Goal: Information Seeking & Learning: Check status

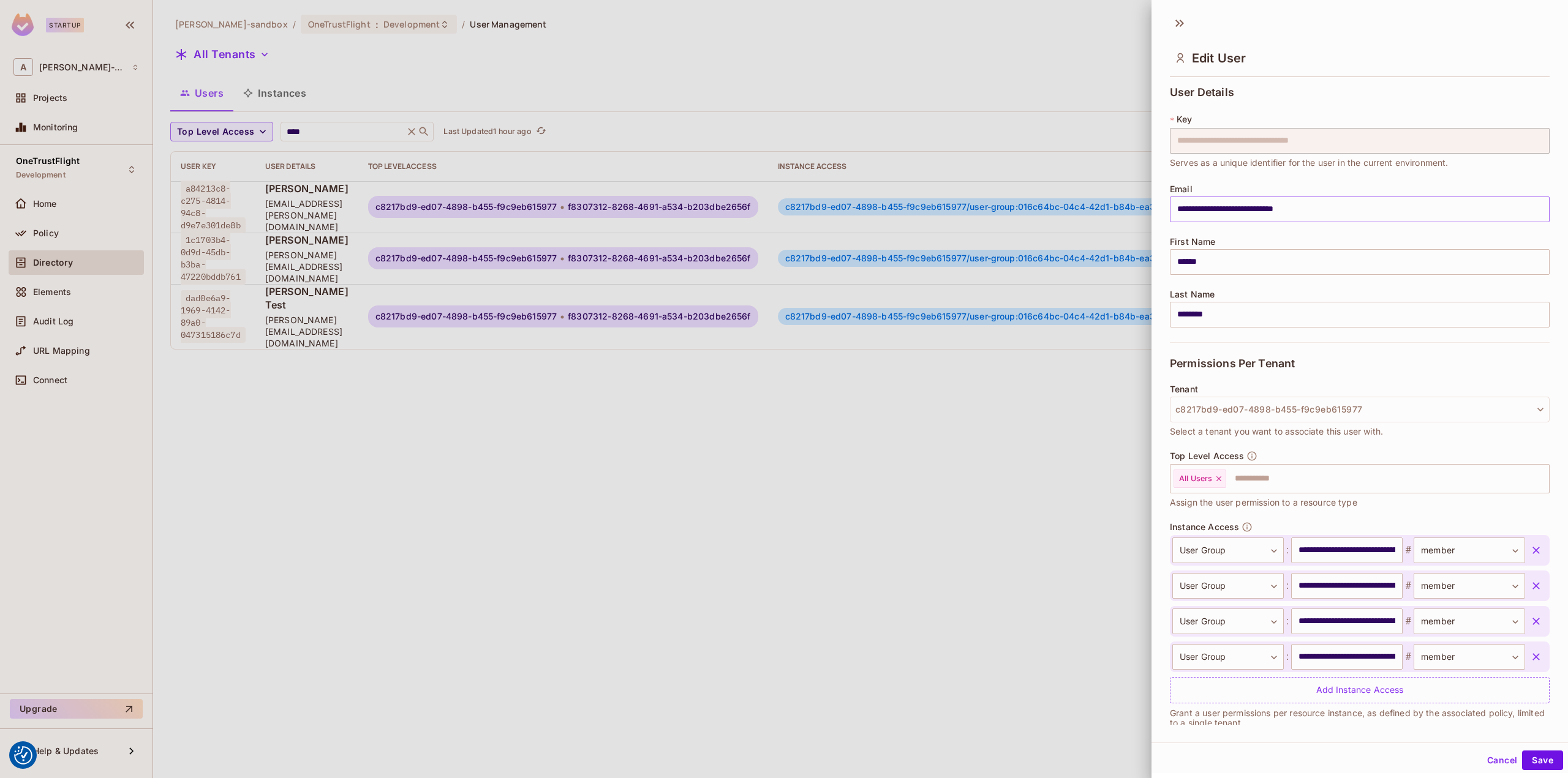
scroll to position [0, 402]
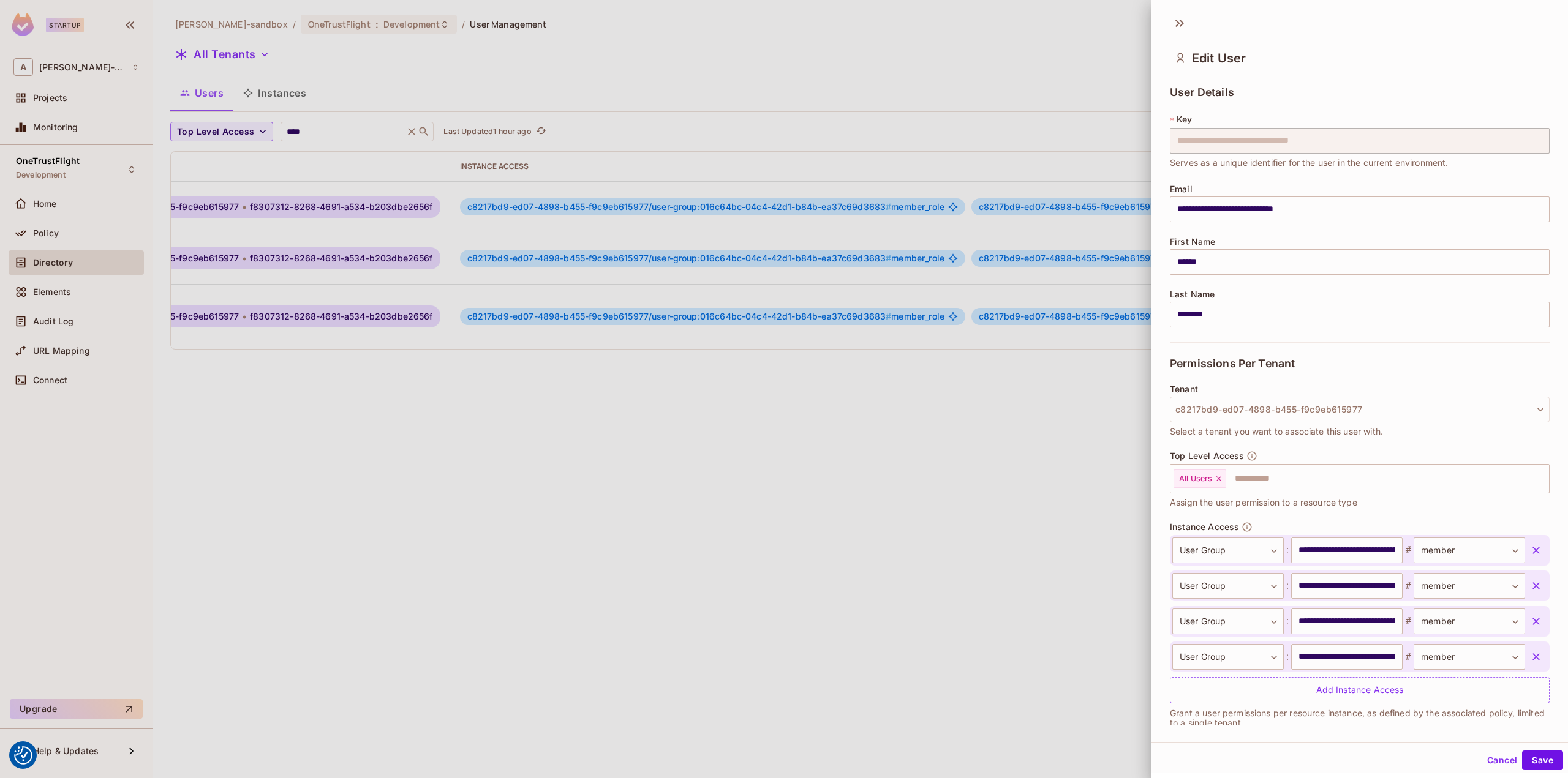
click at [1037, 408] on div at bounding box center [784, 389] width 1568 height 778
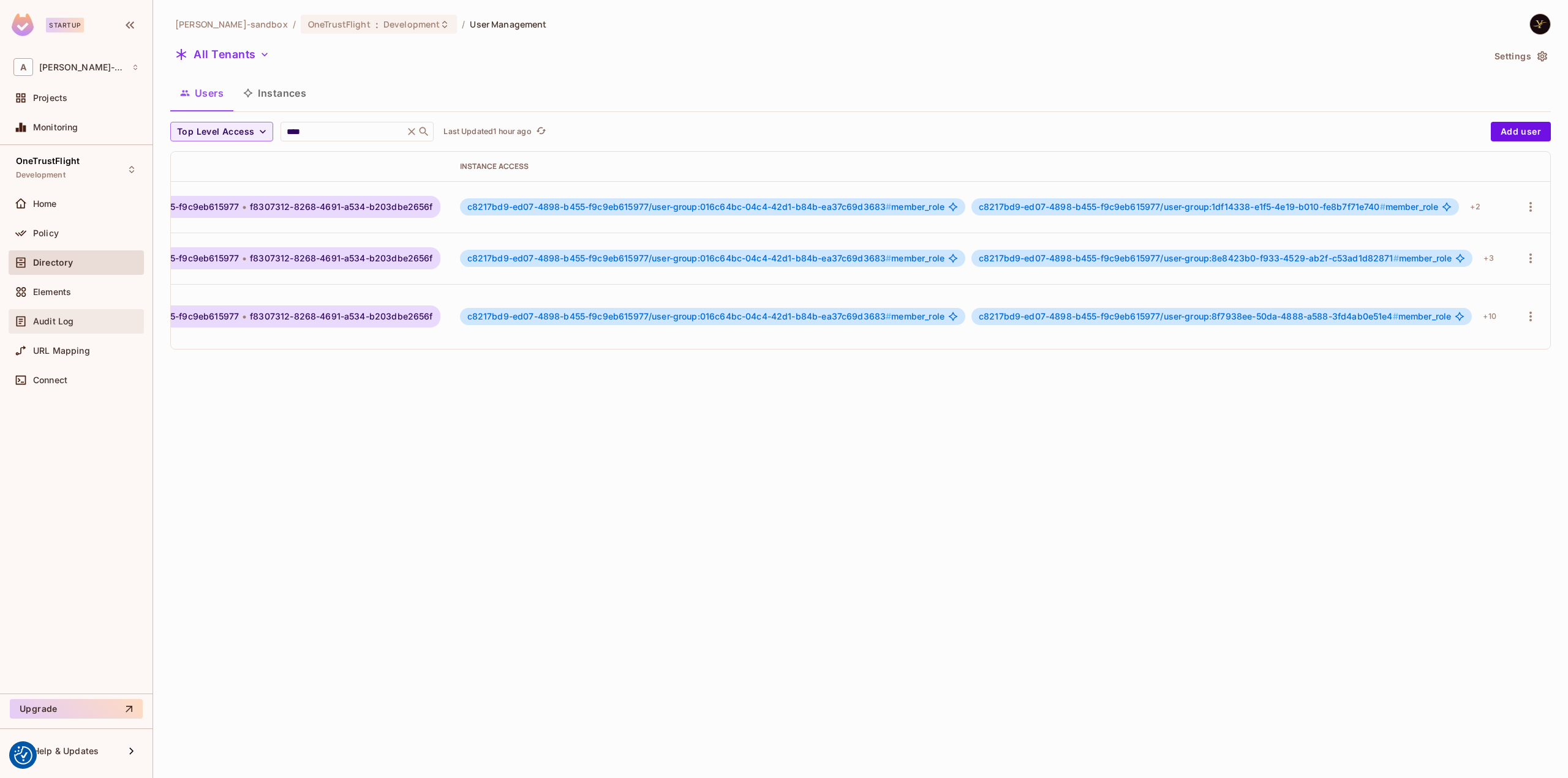
click at [61, 318] on span "Audit Log" at bounding box center [53, 321] width 41 height 10
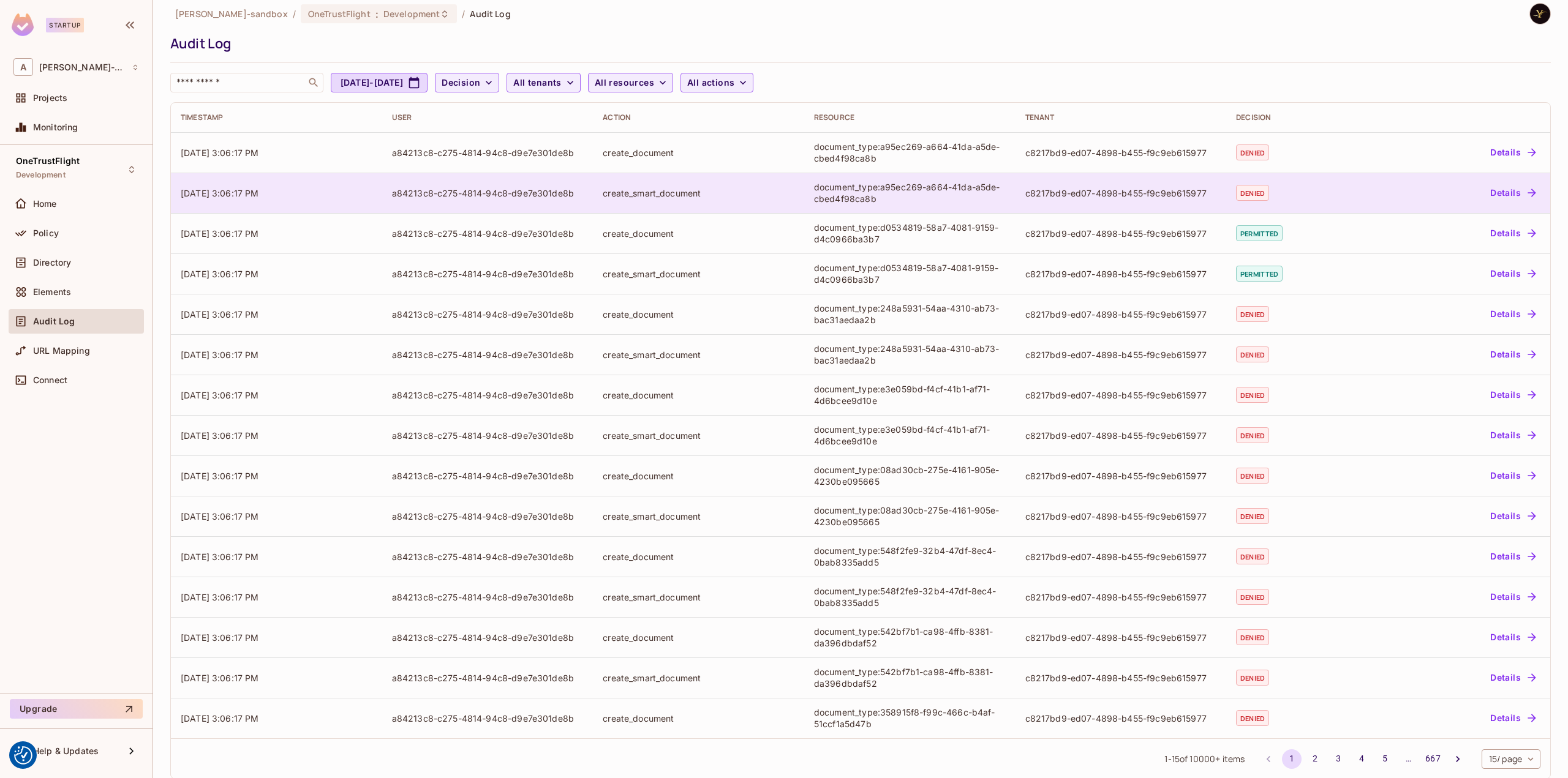
scroll to position [28, 0]
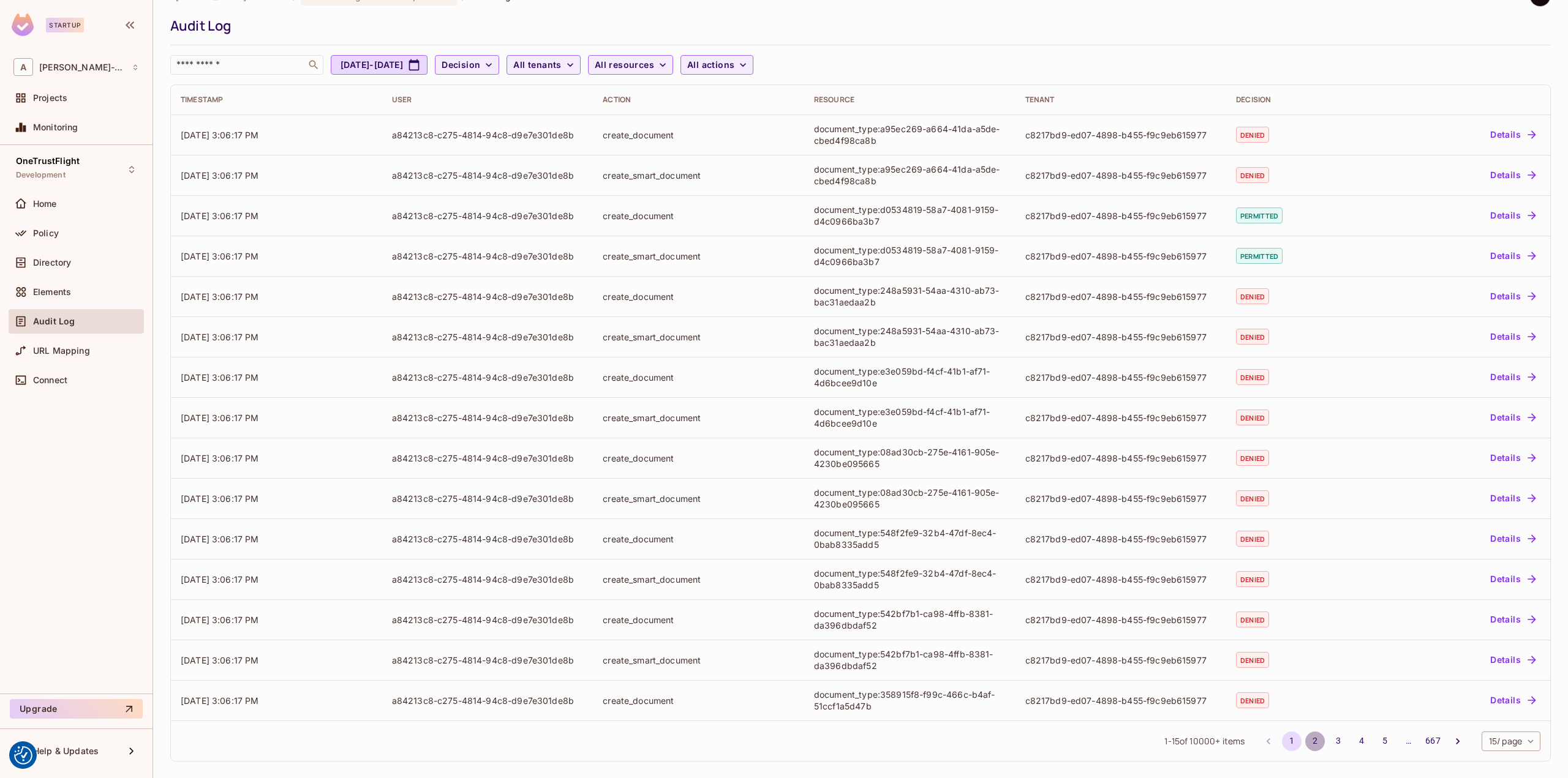
click at [1305, 737] on button "2" at bounding box center [1315, 741] width 19 height 19
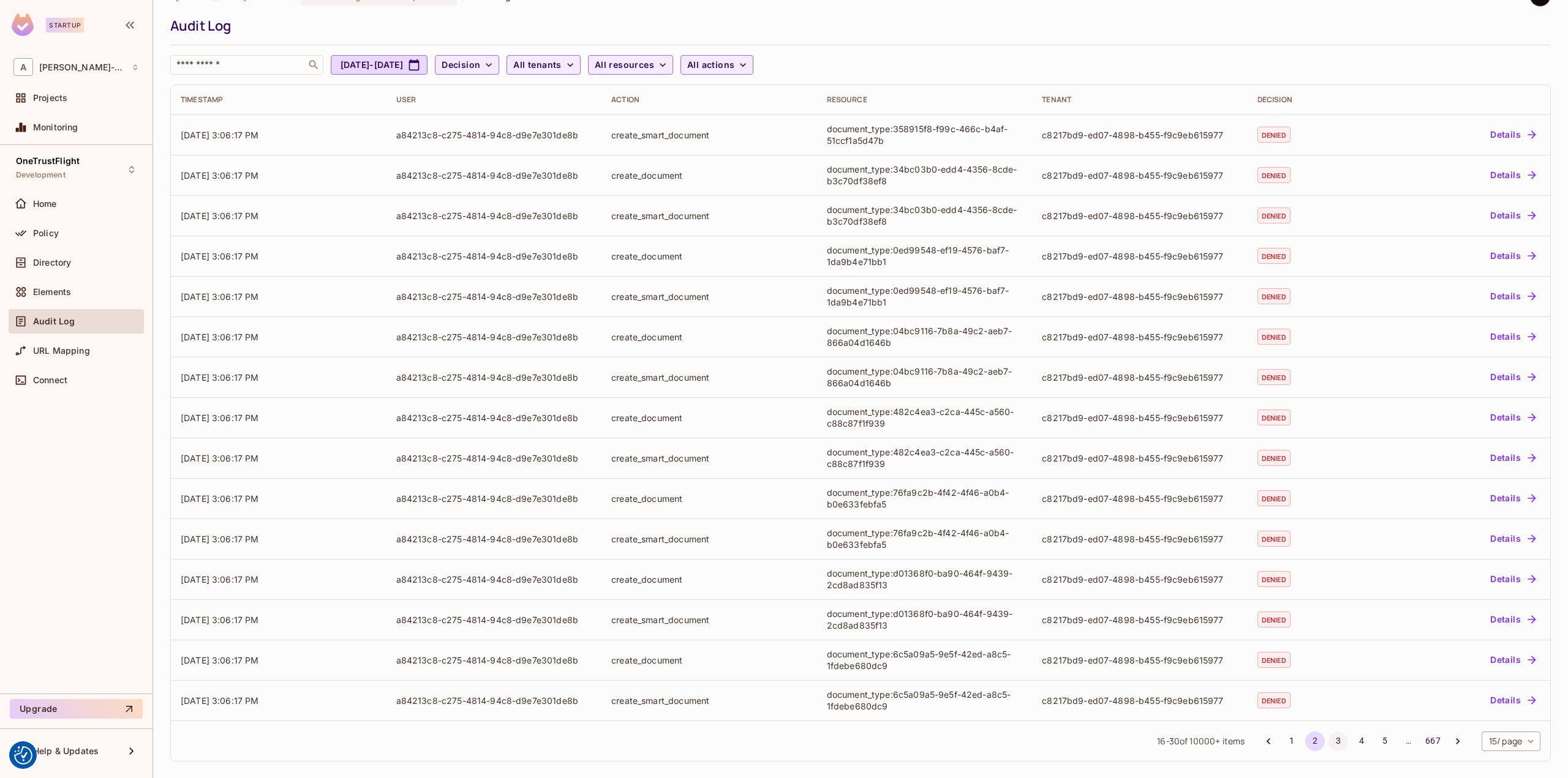
click at [1328, 746] on button "3" at bounding box center [1338, 741] width 19 height 19
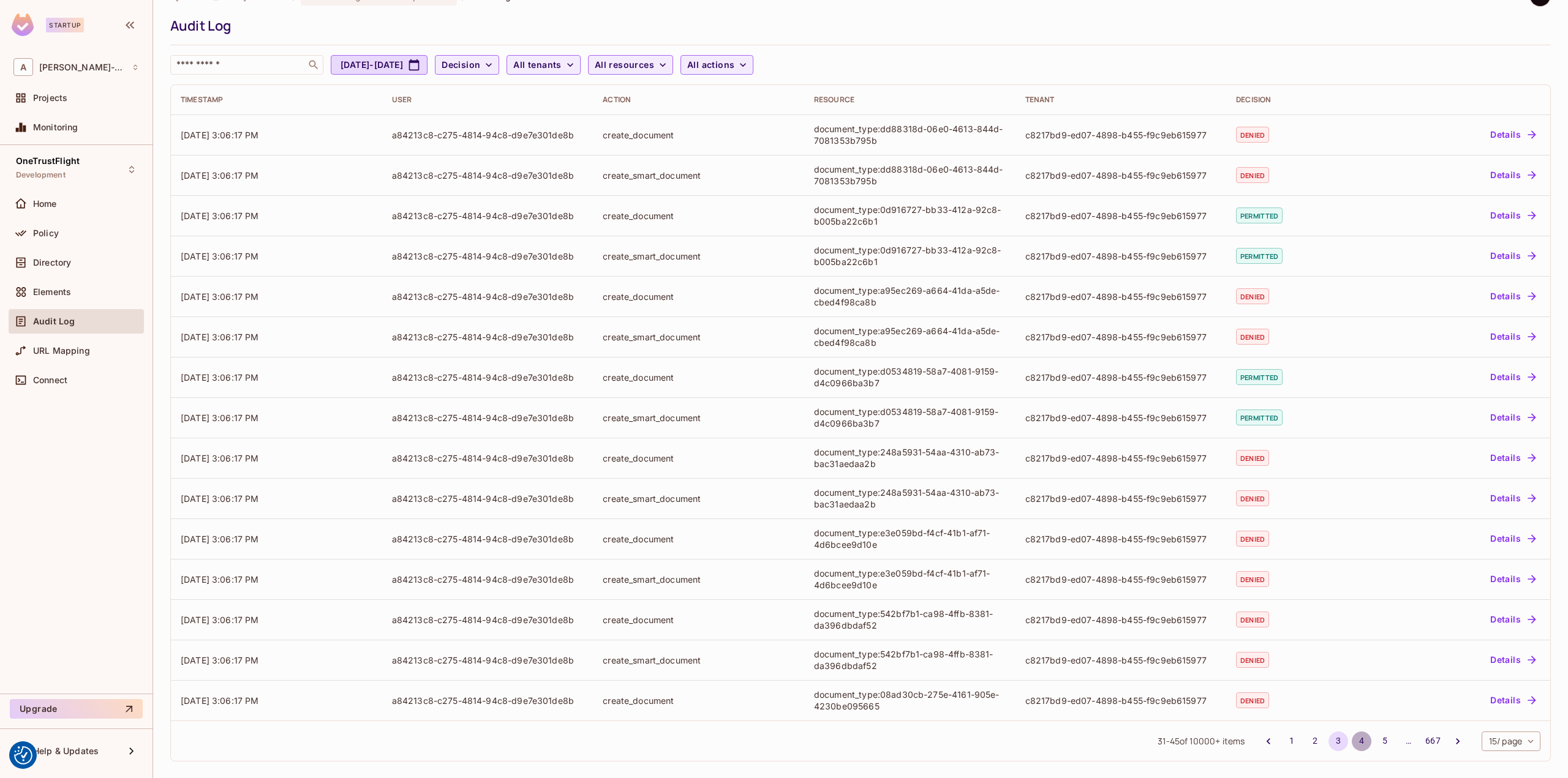
click at [1352, 740] on button "4" at bounding box center [1361, 741] width 19 height 19
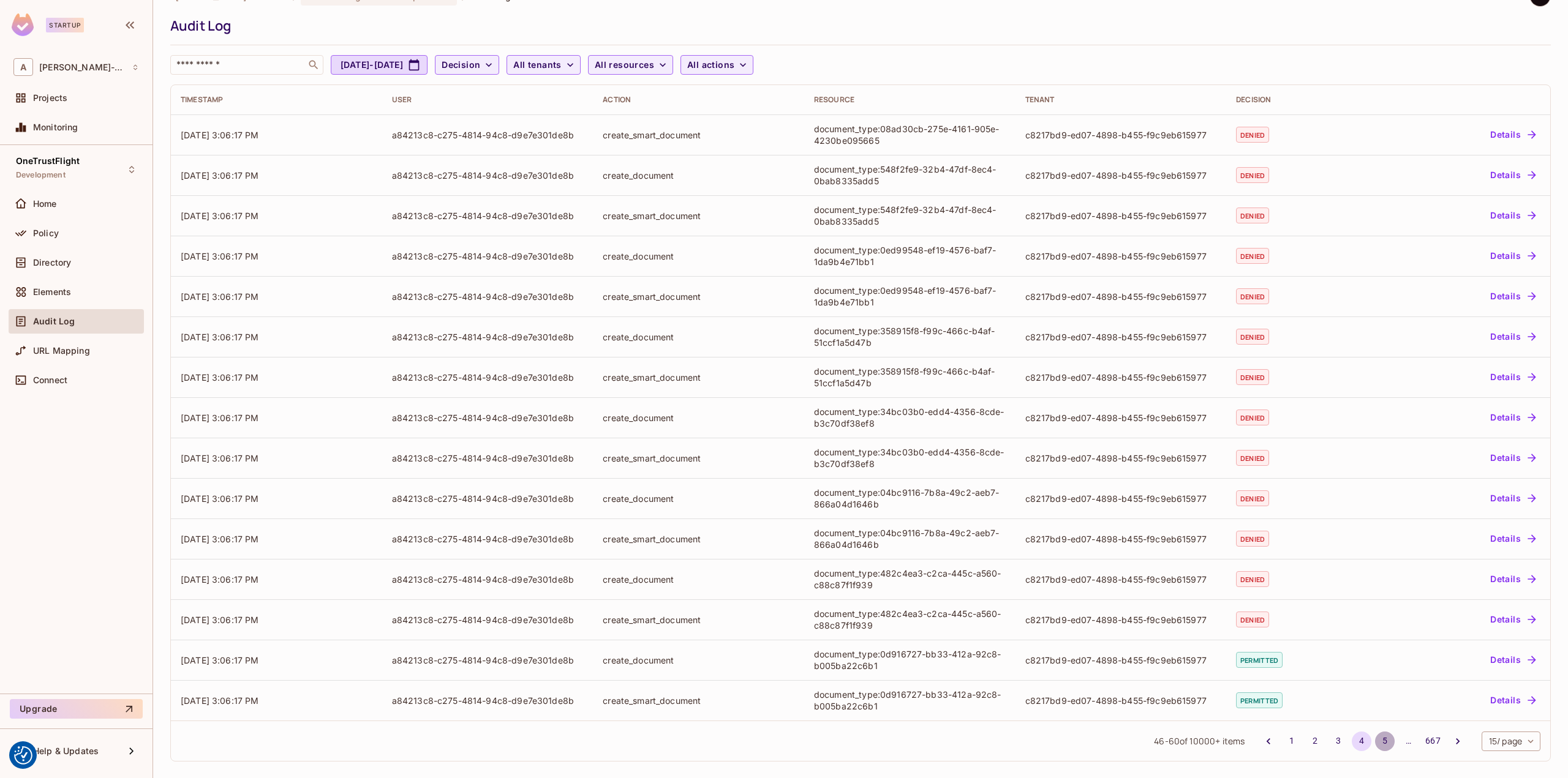
click at [1377, 744] on button "5" at bounding box center [1384, 741] width 19 height 19
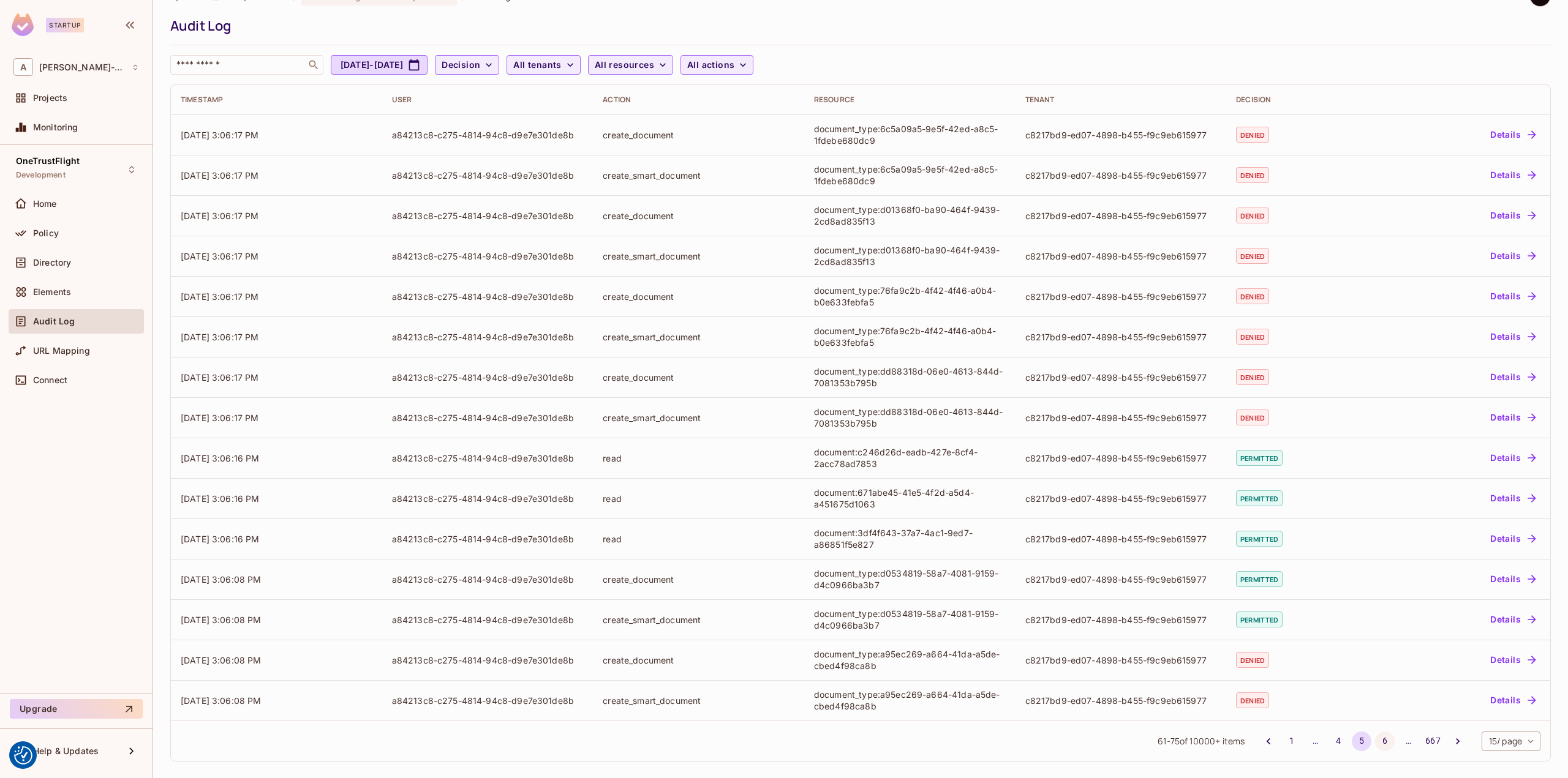
click at [1376, 745] on button "6" at bounding box center [1384, 741] width 19 height 19
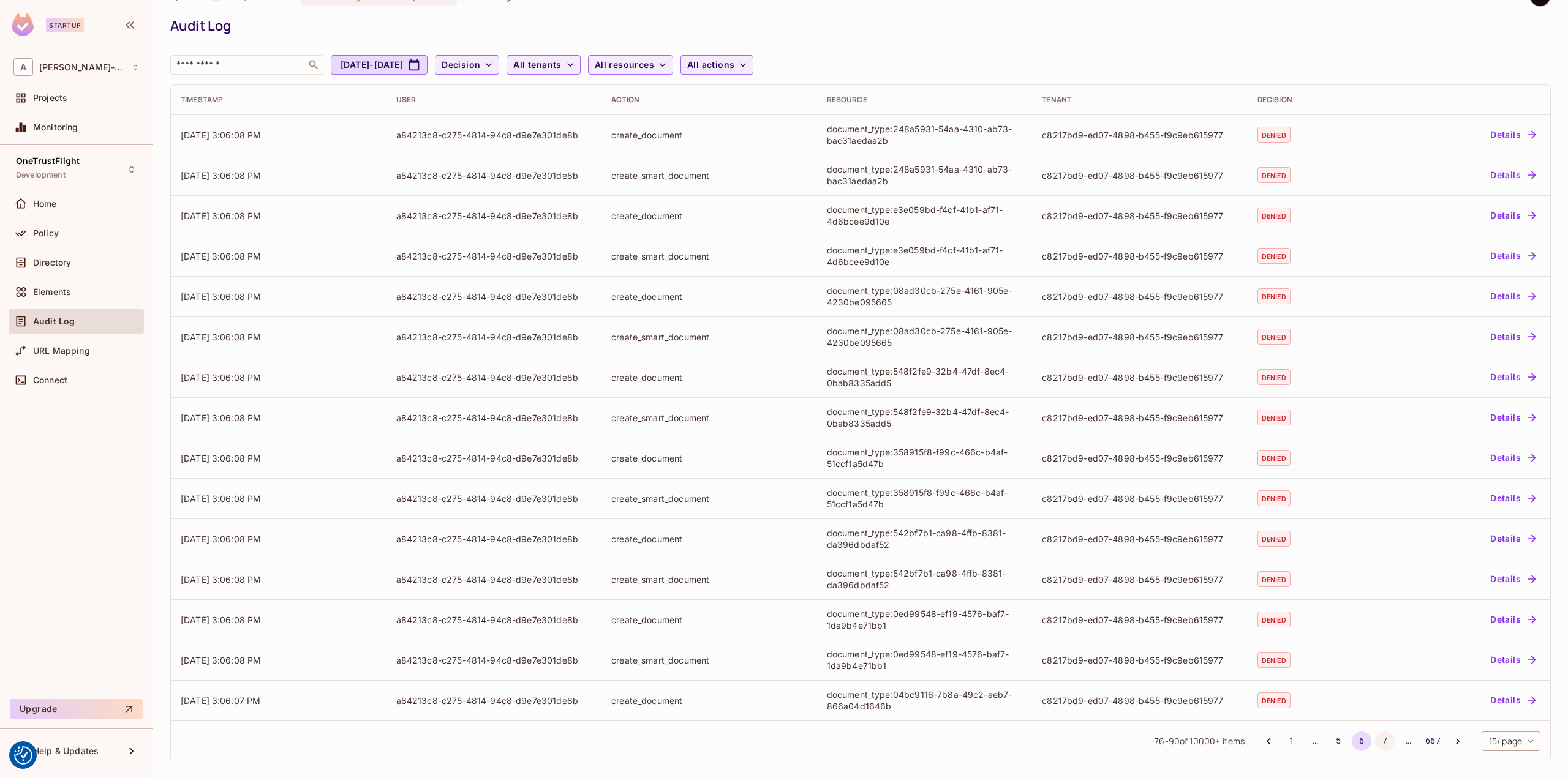
click at [1375, 742] on button "7" at bounding box center [1384, 741] width 19 height 19
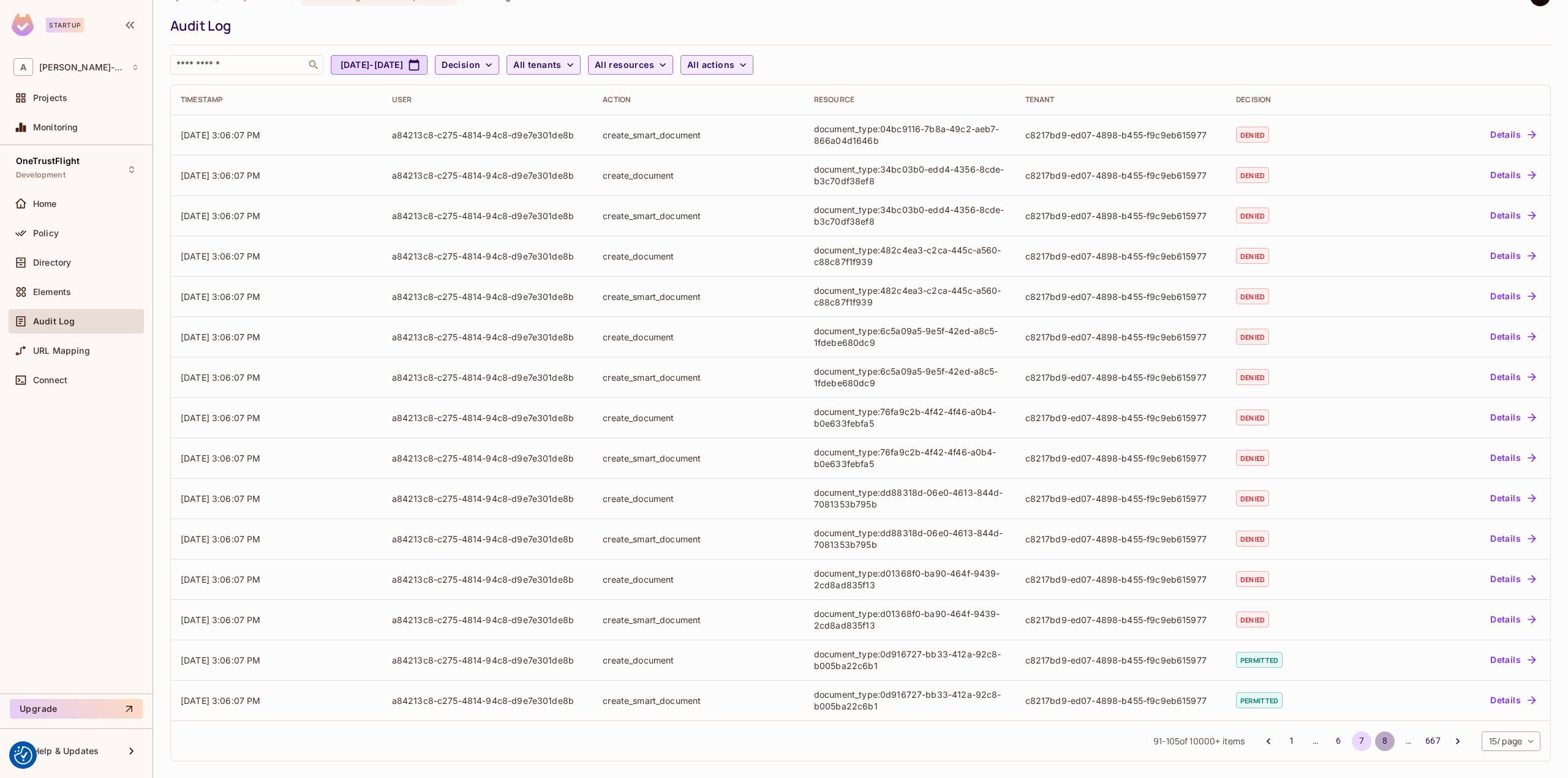
click at [1375, 740] on button "8" at bounding box center [1384, 741] width 19 height 19
click at [1377, 745] on button "9" at bounding box center [1384, 741] width 19 height 19
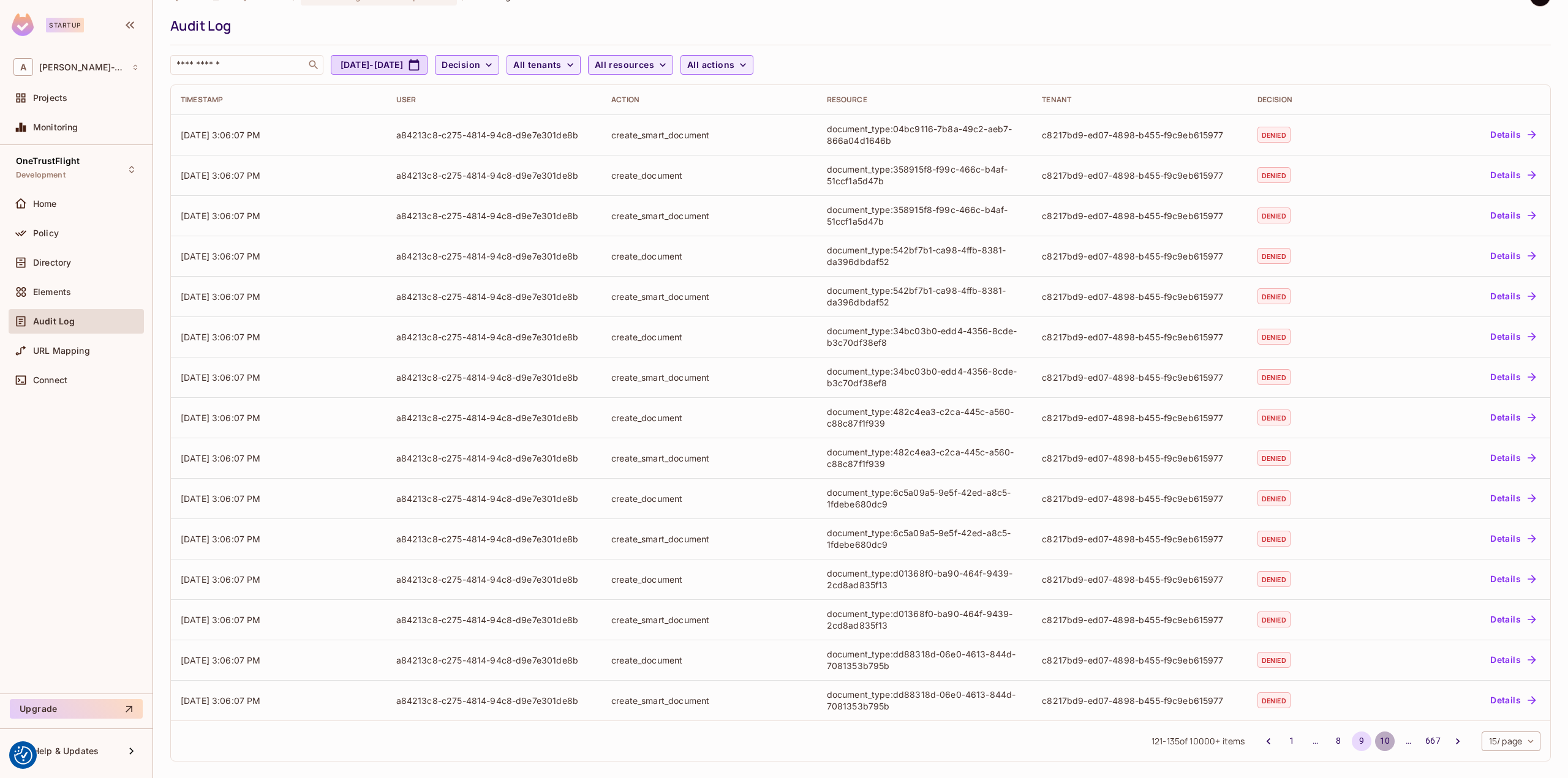
click at [1375, 738] on button "10" at bounding box center [1384, 741] width 19 height 19
